Goal: Navigation & Orientation: Find specific page/section

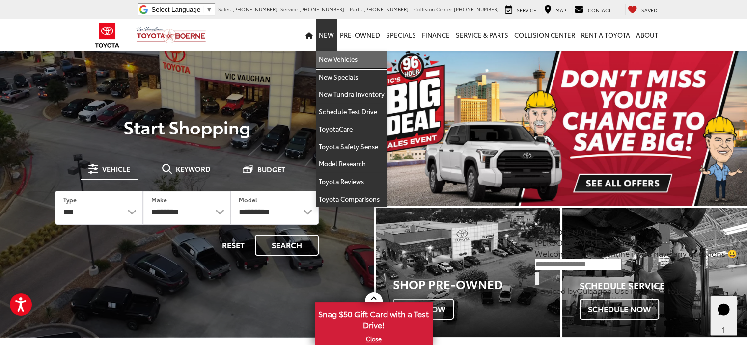
click at [329, 59] on link "New Vehicles" at bounding box center [352, 60] width 72 height 18
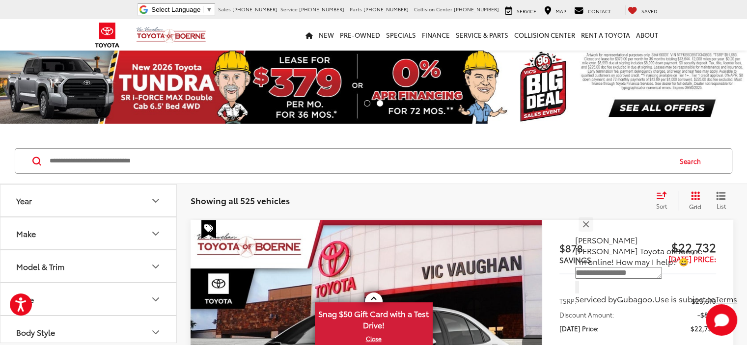
click at [155, 261] on icon "Model & Trim" at bounding box center [156, 267] width 12 height 12
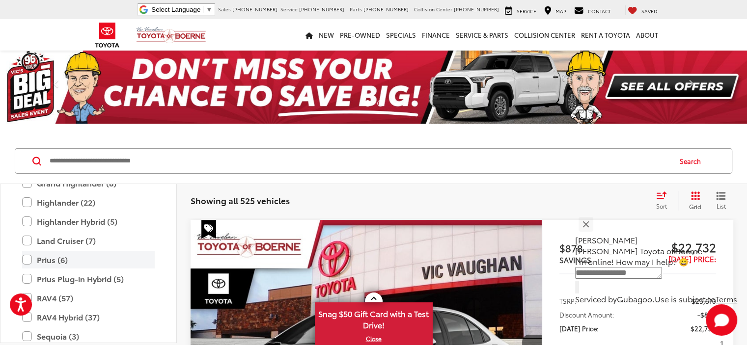
scroll to position [289, 0]
click at [27, 261] on label "Prius (6)" at bounding box center [88, 259] width 133 height 17
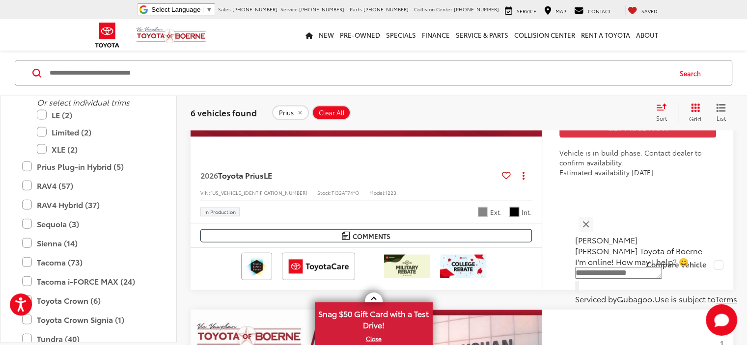
scroll to position [2209, 0]
